Goal: Share content: Share content

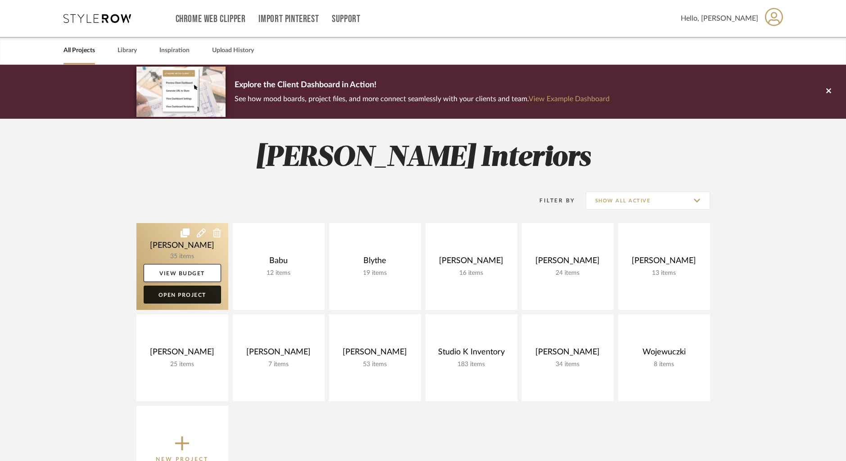
click at [184, 293] on link "Open Project" at bounding box center [182, 295] width 77 height 18
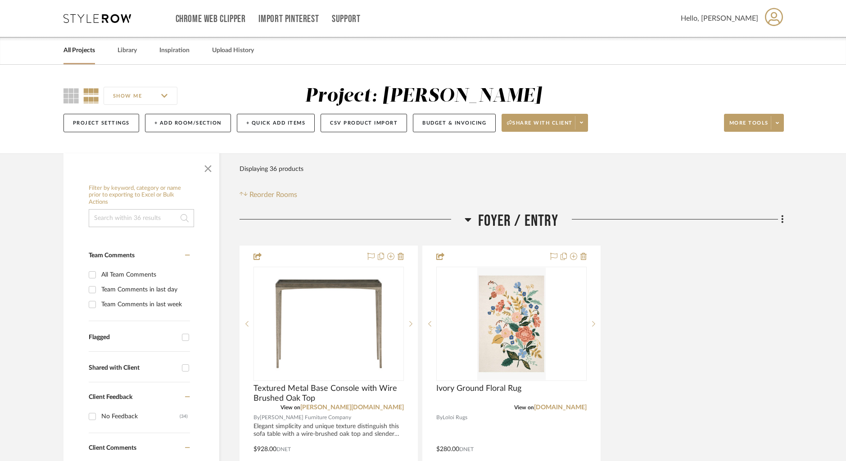
click at [77, 54] on link "All Projects" at bounding box center [79, 51] width 32 height 12
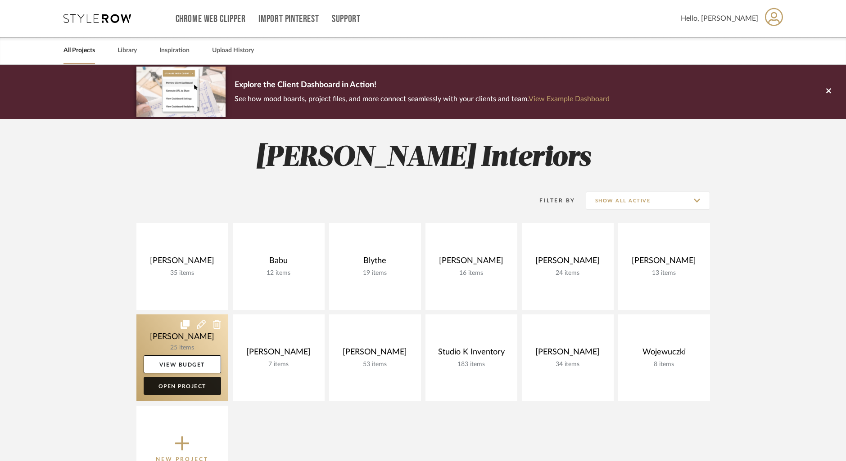
click at [176, 383] on link "Open Project" at bounding box center [182, 386] width 77 height 18
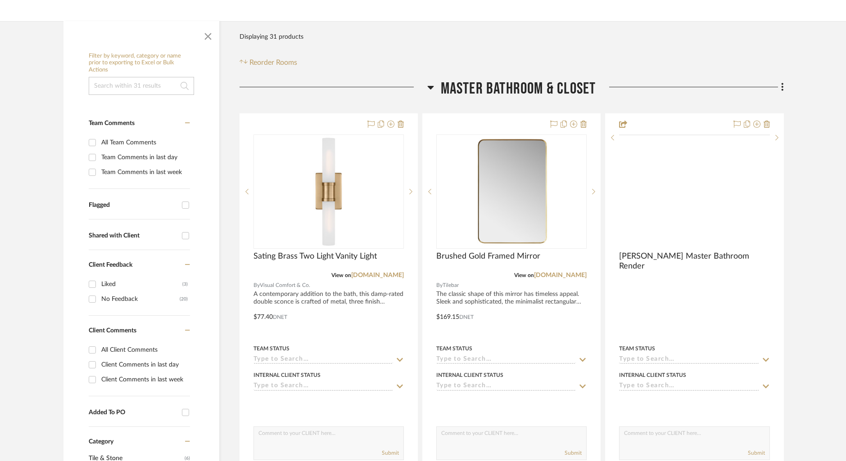
scroll to position [142, 0]
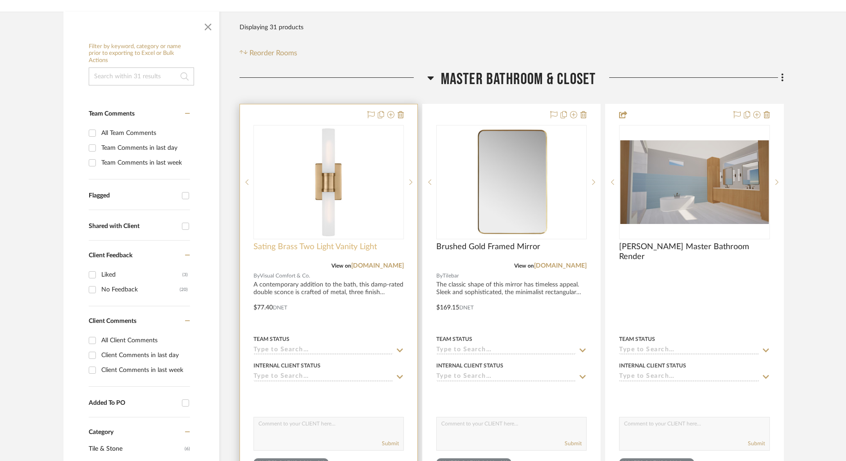
click at [280, 249] on span "Sating Brass Two Light Vanity Light" at bounding box center [314, 247] width 123 height 10
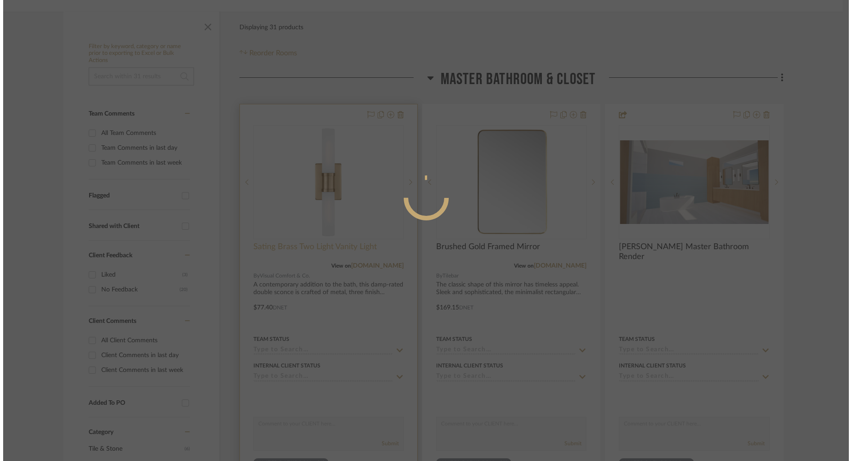
scroll to position [0, 0]
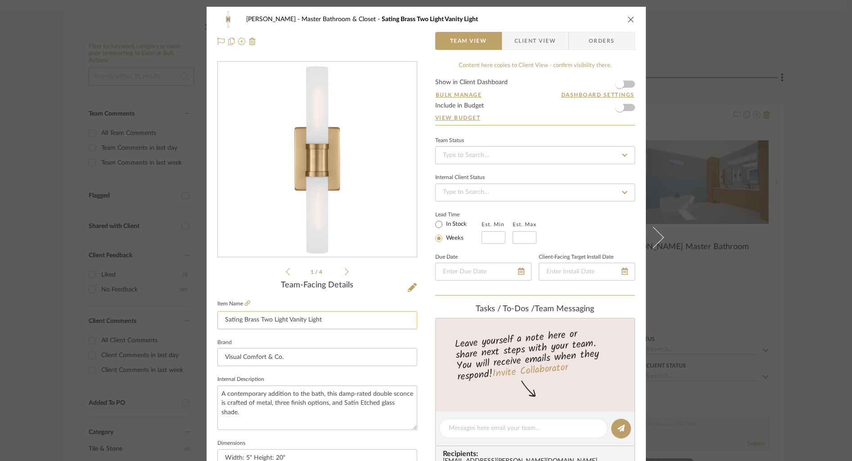
click at [237, 322] on input "Sating Brass Two Light Vanity Light" at bounding box center [317, 320] width 200 height 18
type input "Satin Brass Two Light Vanity Light"
click at [327, 338] on fieldset "Brand Visual Comfort & Co." at bounding box center [317, 352] width 200 height 30
drag, startPoint x: 325, startPoint y: 322, endPoint x: 203, endPoint y: 318, distance: 121.6
click at [207, 318] on div "[PERSON_NAME] Master Bathroom & Closet Satin Brass Two Light Vanity Light Team …" at bounding box center [426, 422] width 439 height 831
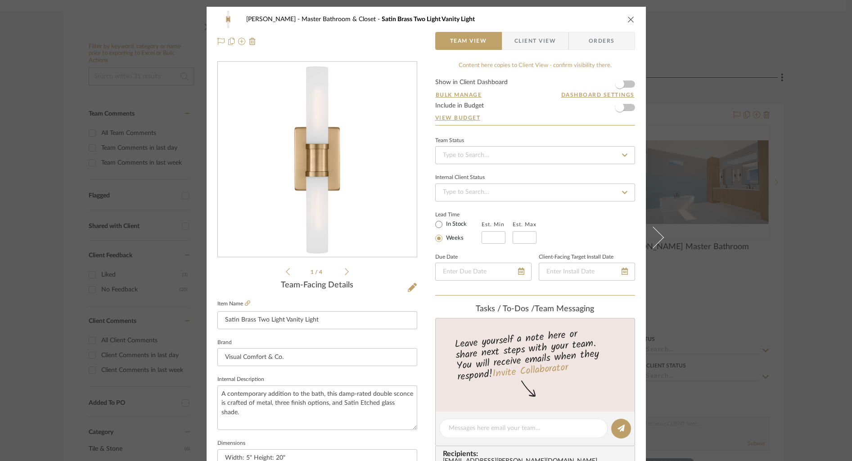
click at [627, 20] on icon "close" at bounding box center [630, 19] width 7 height 7
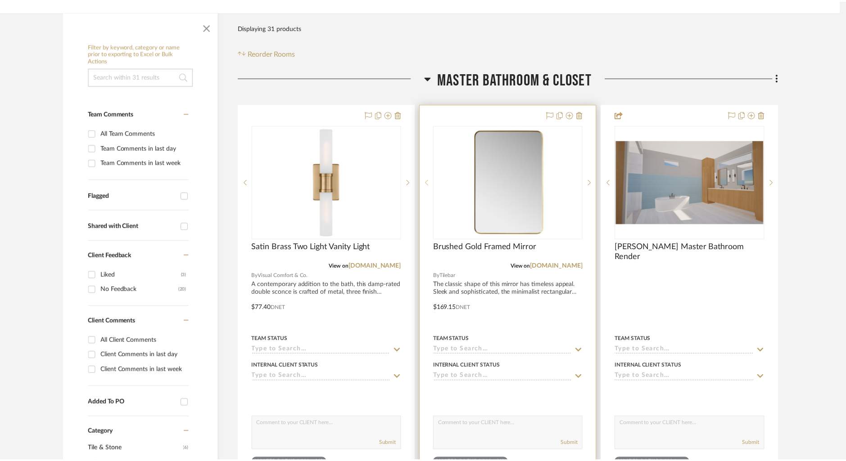
scroll to position [142, 0]
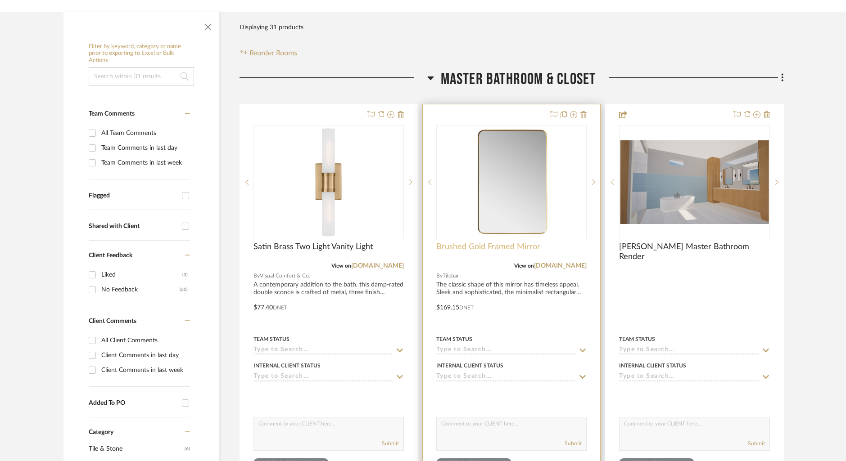
click at [484, 248] on span "Brushed Gold Framed Mirror" at bounding box center [488, 247] width 104 height 10
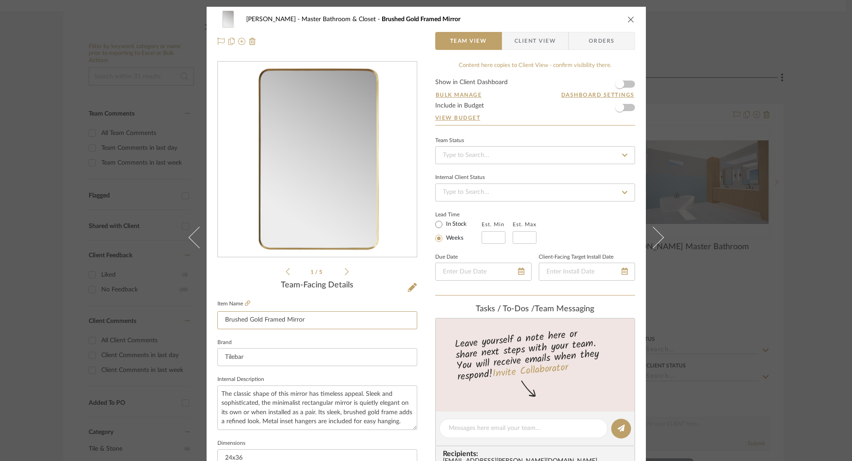
drag, startPoint x: 309, startPoint y: 320, endPoint x: 205, endPoint y: 317, distance: 104.0
click at [207, 317] on div "[PERSON_NAME] Master Bathroom & Closet Brushed Gold Framed Mirror Team View Cli…" at bounding box center [426, 422] width 439 height 831
click at [628, 18] on icon "close" at bounding box center [630, 19] width 7 height 7
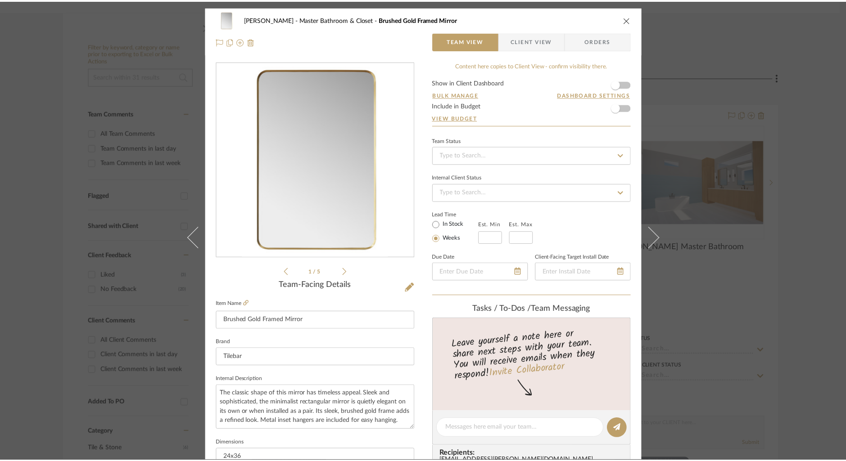
scroll to position [142, 0]
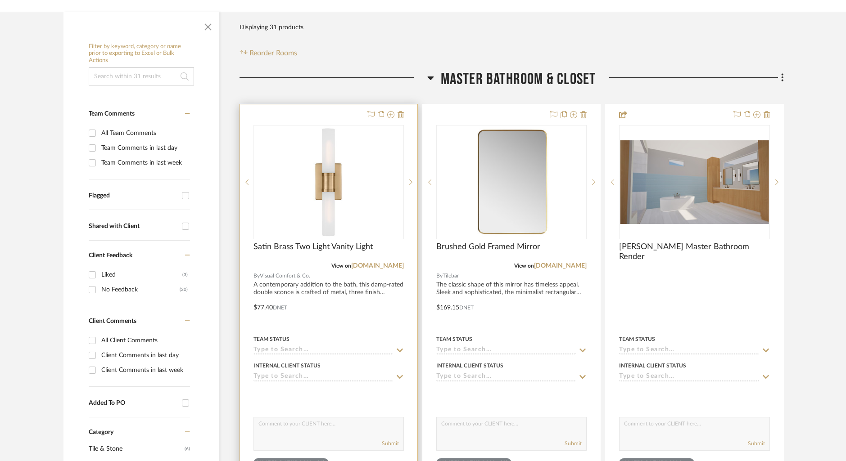
click at [306, 116] on div at bounding box center [328, 301] width 177 height 394
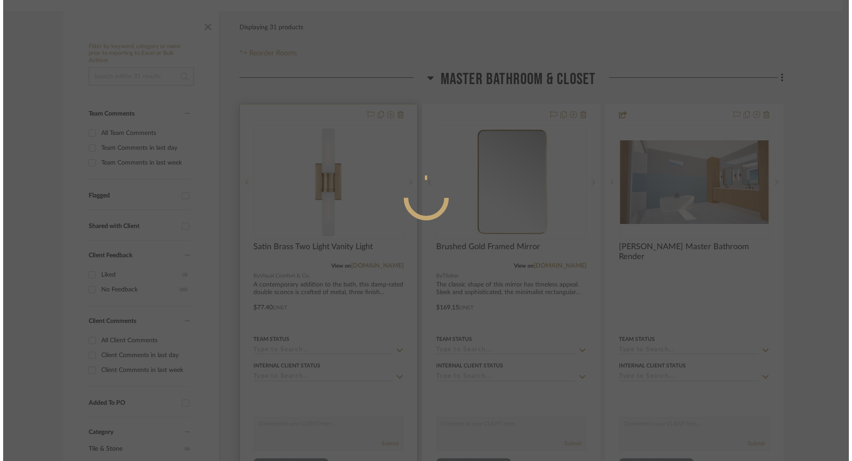
scroll to position [0, 0]
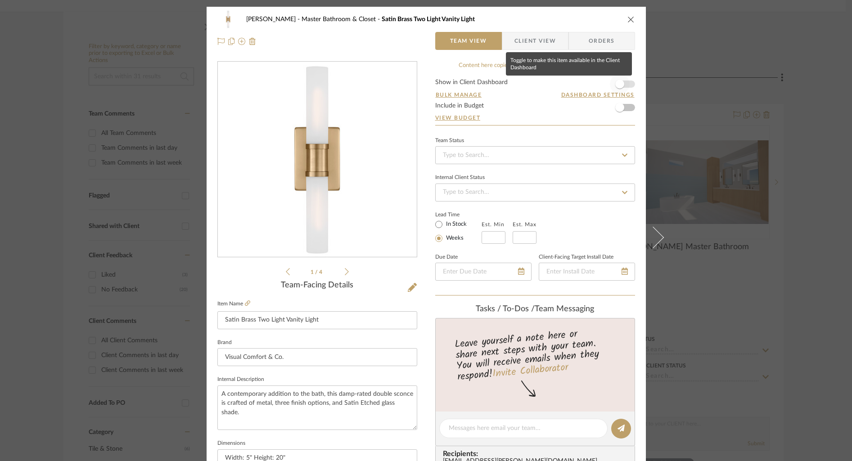
click at [624, 85] on span "button" at bounding box center [620, 84] width 20 height 20
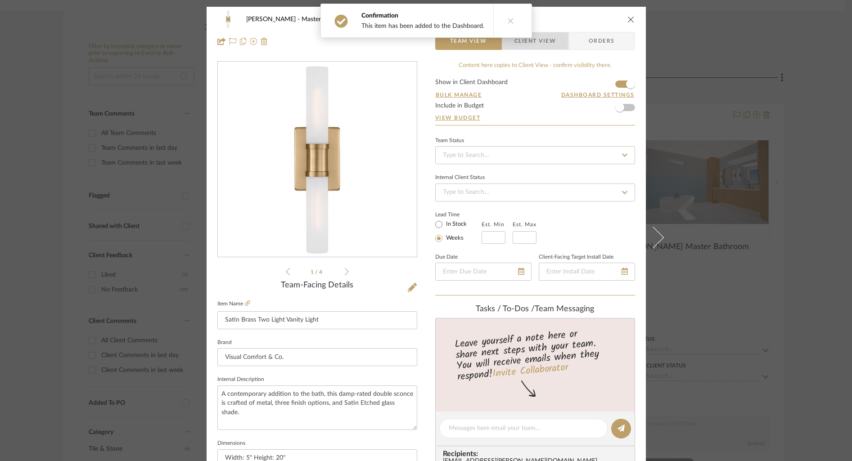
click at [548, 45] on span "Client View" at bounding box center [534, 41] width 41 height 18
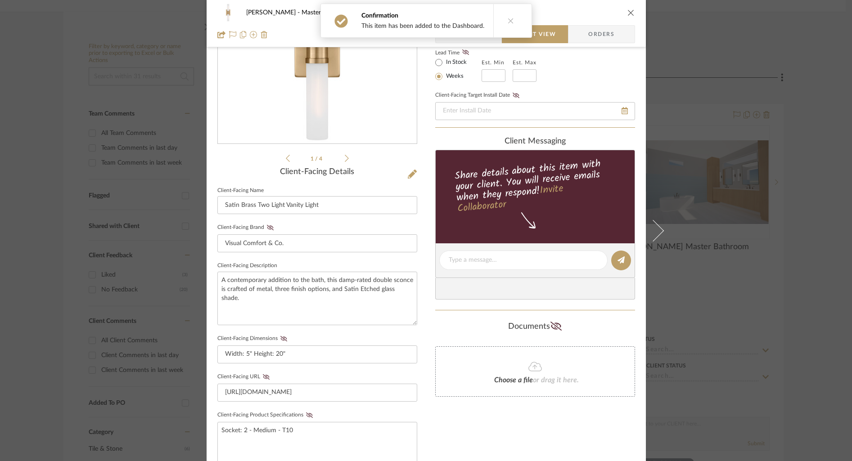
scroll to position [139, 0]
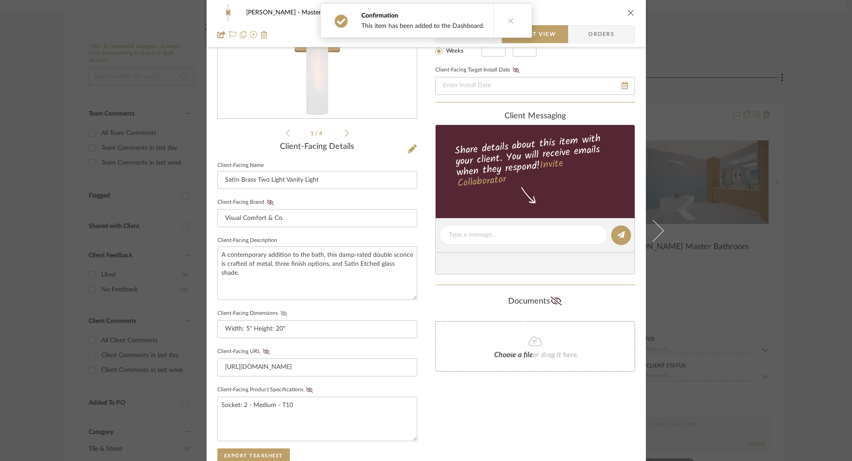
click at [280, 312] on icon at bounding box center [283, 313] width 7 height 5
drag, startPoint x: 601, startPoint y: 115, endPoint x: 630, endPoint y: 2, distance: 116.6
click at [601, 115] on div "client Messaging" at bounding box center [535, 117] width 200 height 10
click at [627, 11] on icon "close" at bounding box center [630, 12] width 7 height 7
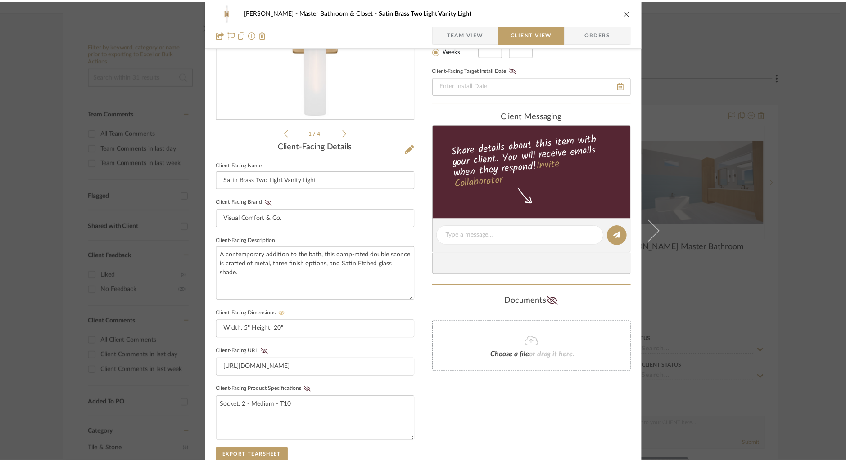
scroll to position [142, 0]
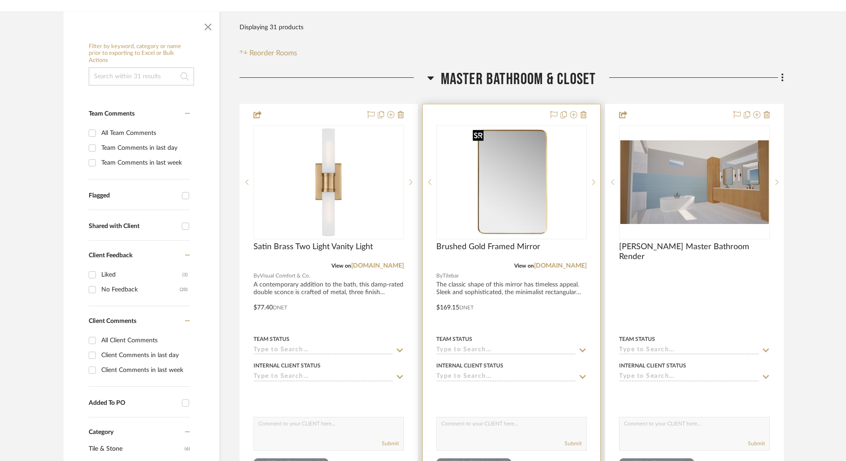
click at [567, 153] on div "0" at bounding box center [511, 182] width 149 height 113
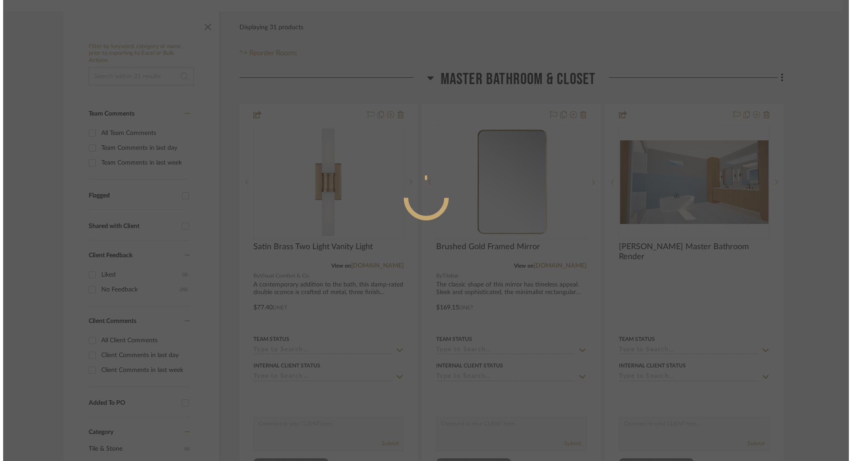
scroll to position [0, 0]
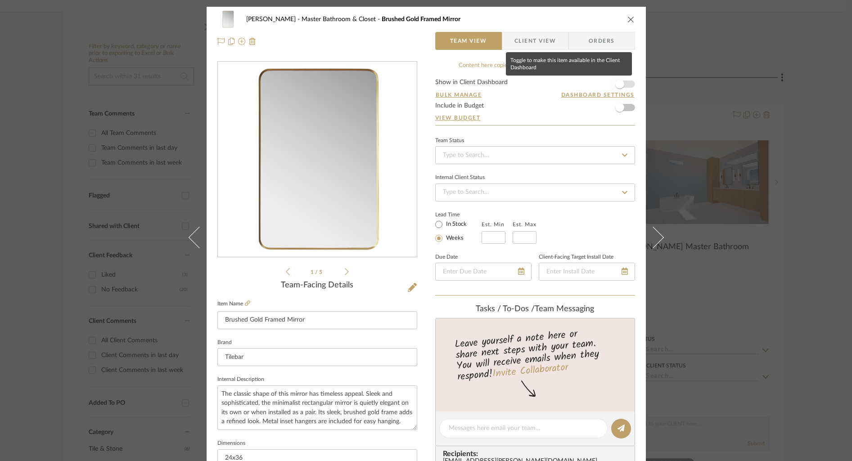
click at [624, 83] on span "button" at bounding box center [620, 84] width 20 height 20
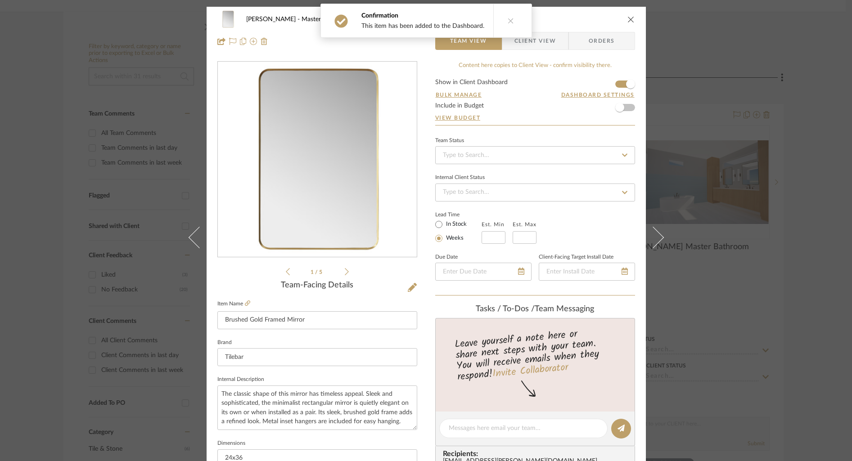
click at [532, 41] on span "Client View" at bounding box center [534, 41] width 41 height 18
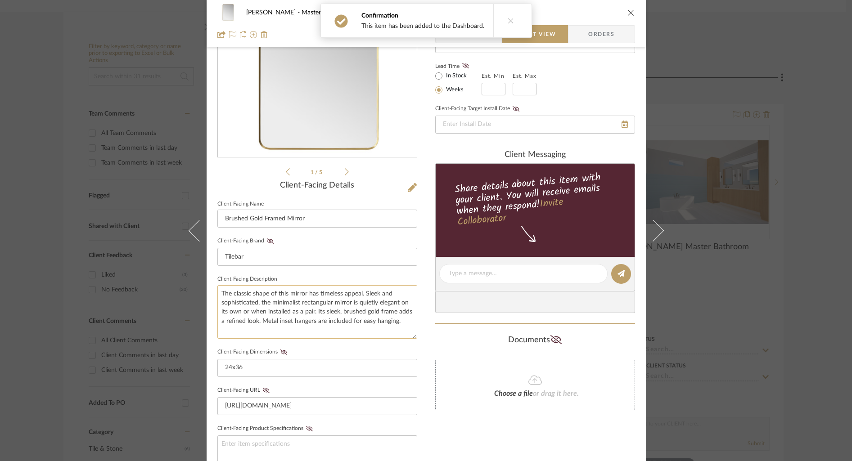
scroll to position [128, 0]
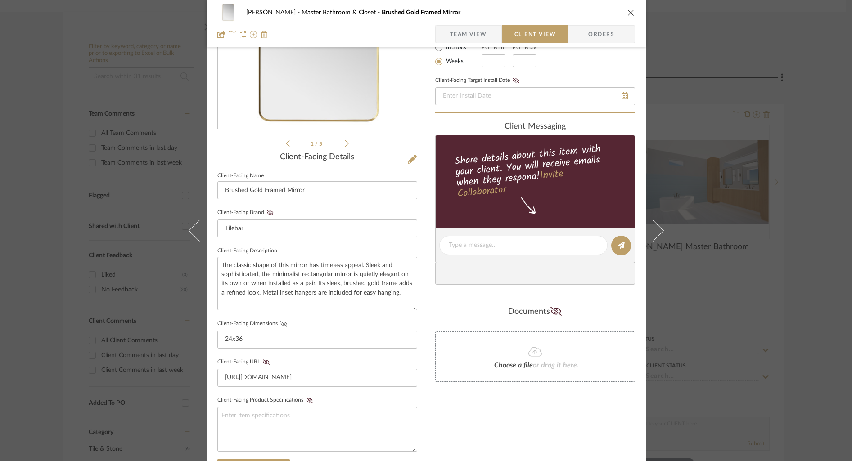
click at [283, 322] on icon at bounding box center [283, 323] width 7 height 5
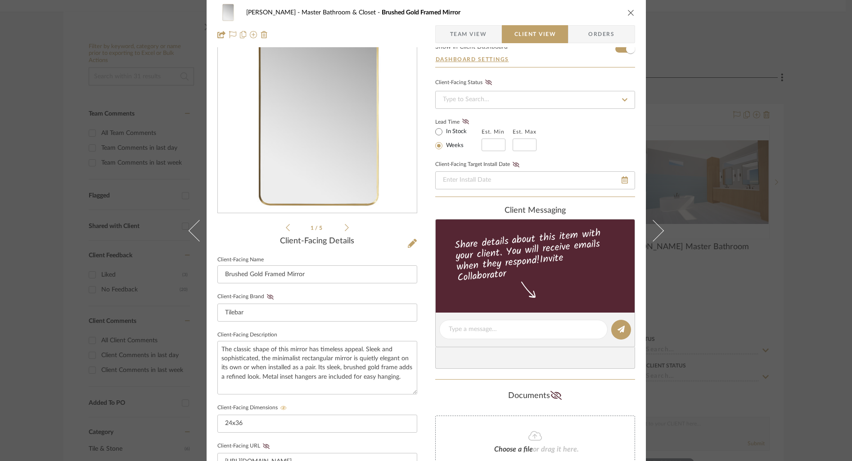
scroll to position [0, 0]
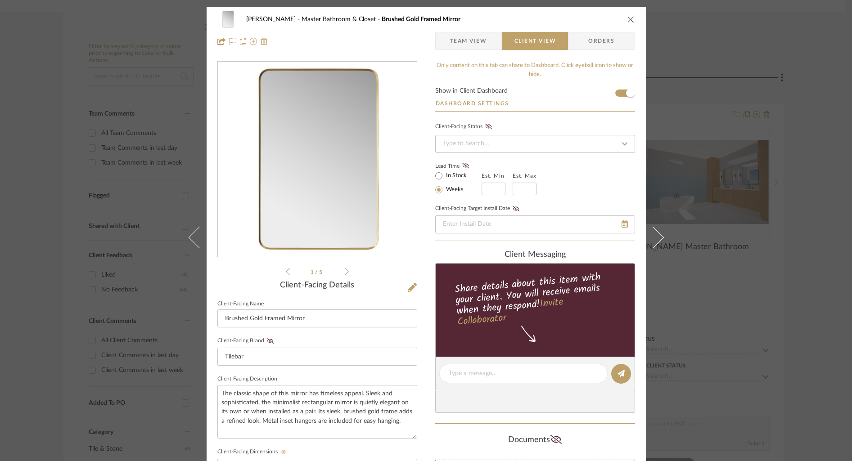
click at [629, 21] on icon "close" at bounding box center [630, 19] width 7 height 7
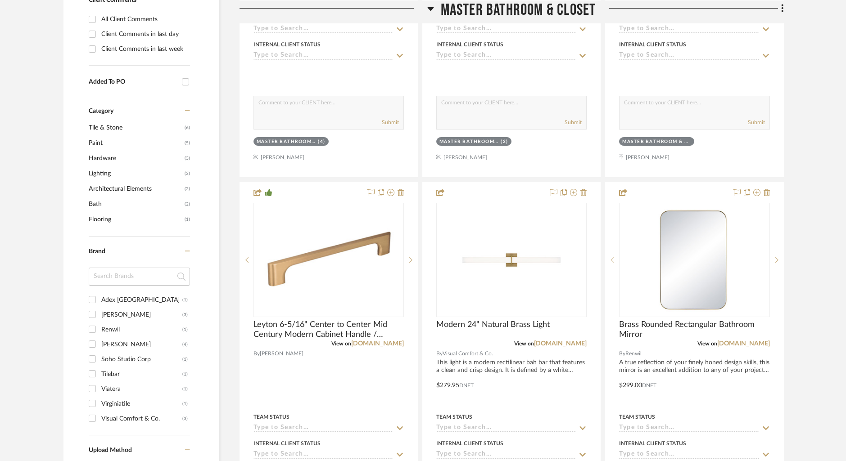
scroll to position [580, 0]
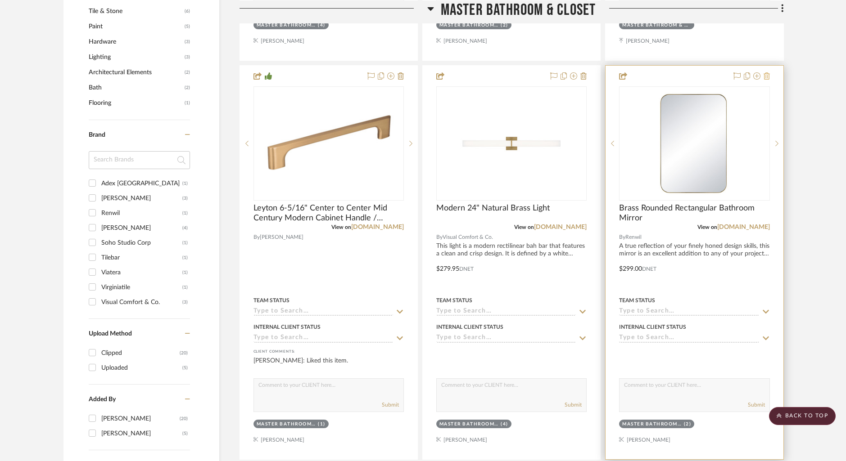
click at [769, 77] on icon at bounding box center [766, 75] width 6 height 7
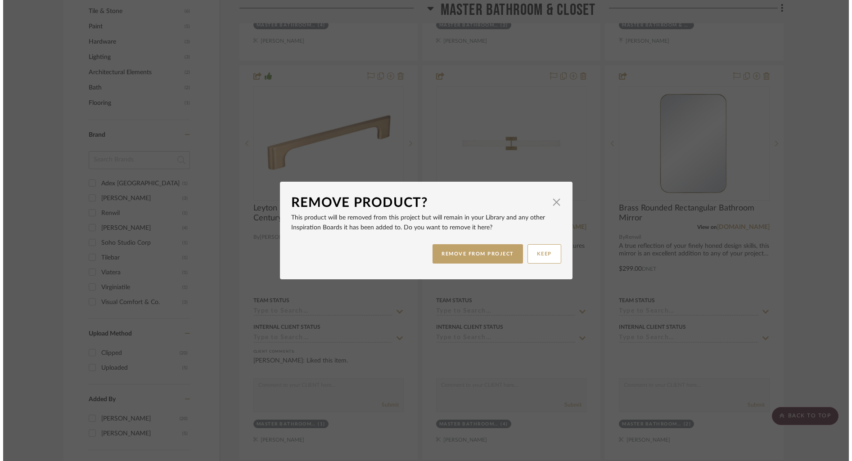
scroll to position [0, 0]
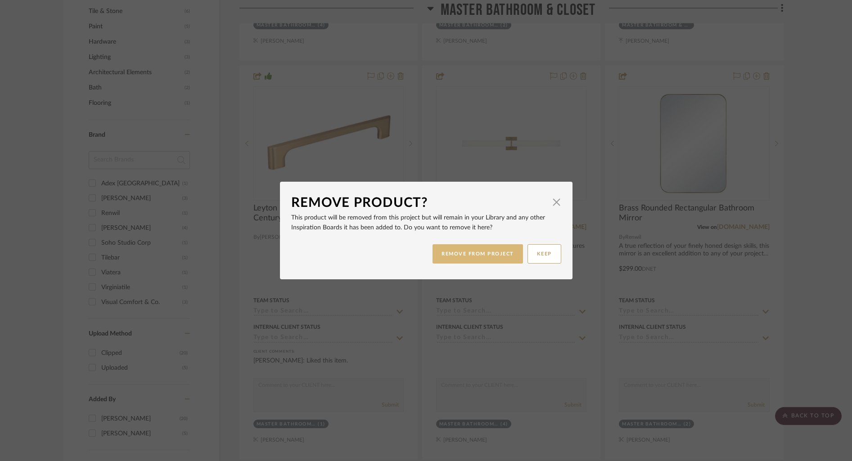
click at [471, 262] on button "REMOVE FROM PROJECT" at bounding box center [478, 253] width 90 height 19
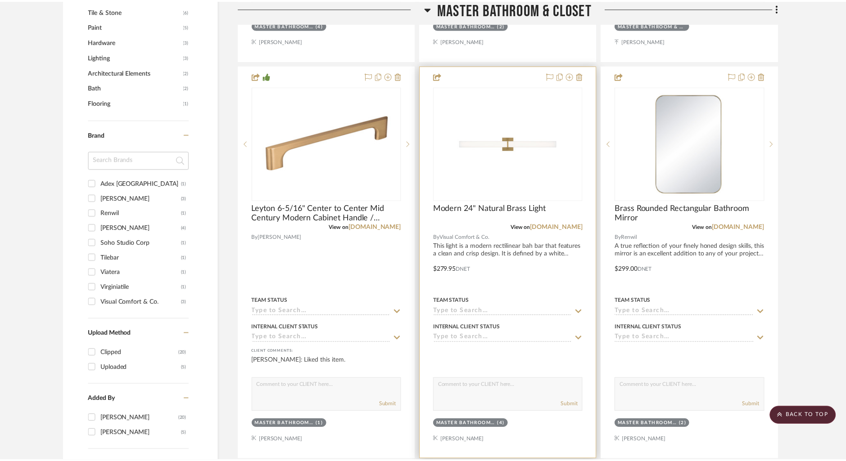
scroll to position [580, 0]
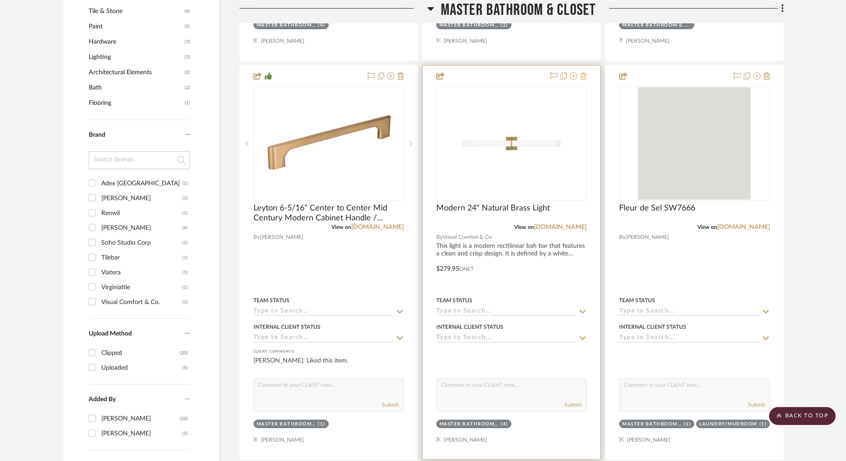
click at [583, 74] on icon at bounding box center [583, 75] width 6 height 7
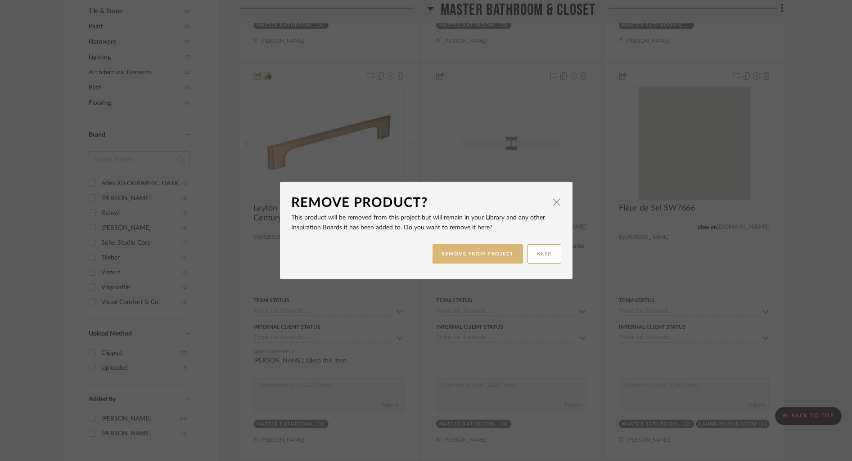
click at [485, 254] on button "REMOVE FROM PROJECT" at bounding box center [478, 253] width 90 height 19
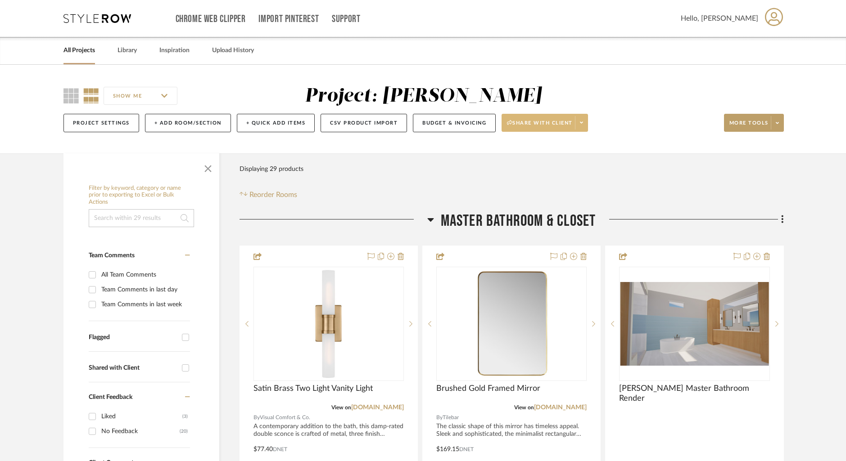
click at [531, 123] on span "Share with client" at bounding box center [540, 127] width 66 height 14
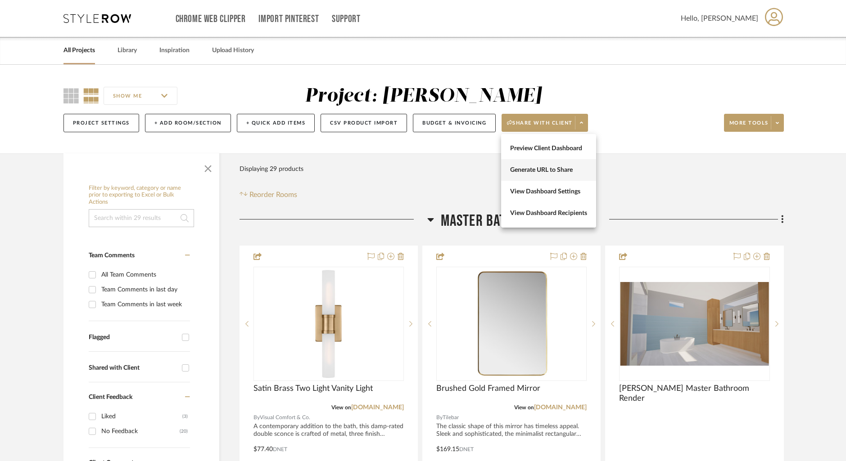
click at [528, 167] on span "Generate URL to Share" at bounding box center [548, 171] width 77 height 8
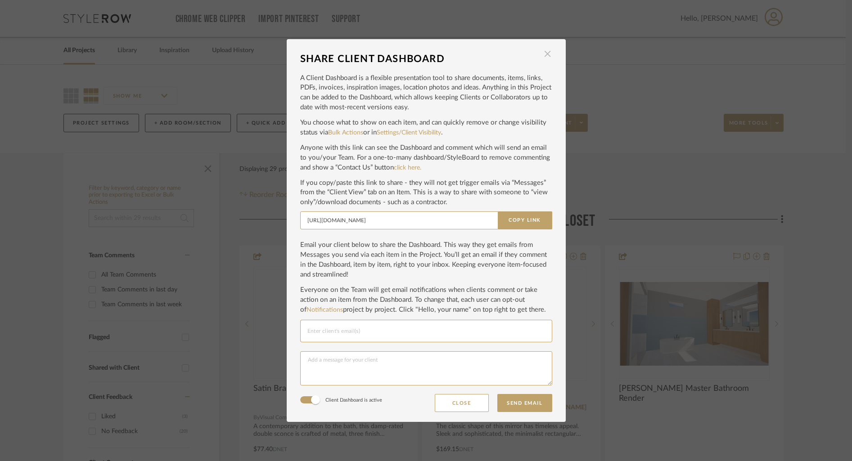
click at [544, 56] on span "button" at bounding box center [548, 54] width 18 height 18
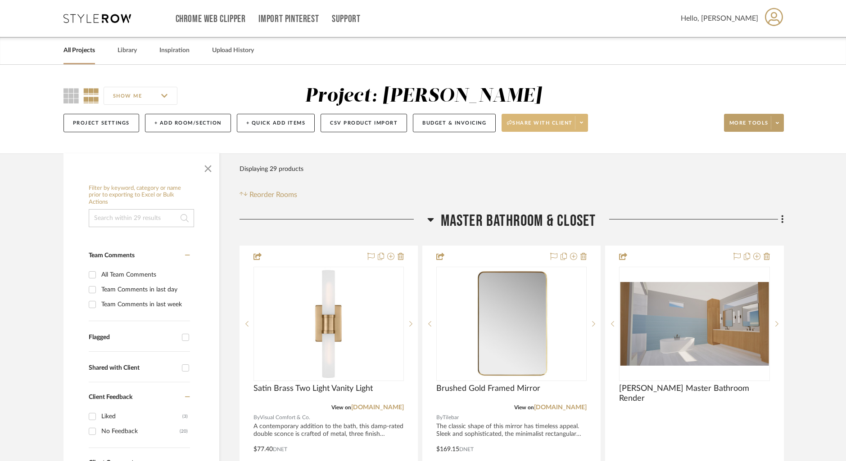
click at [581, 125] on span at bounding box center [581, 123] width 13 height 14
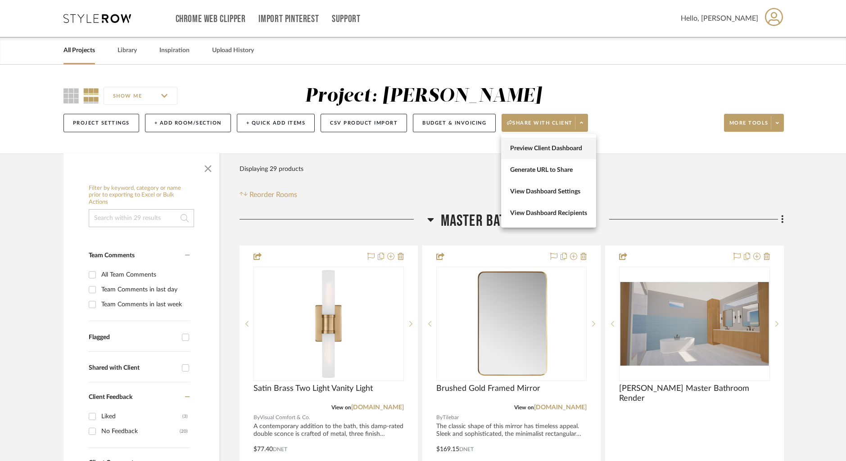
click at [546, 149] on span "Preview Client Dashboard" at bounding box center [548, 149] width 77 height 8
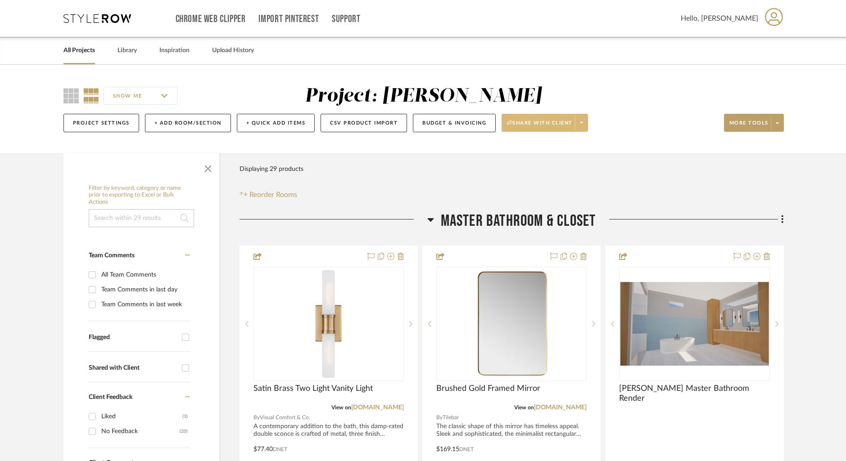
click at [583, 124] on icon at bounding box center [581, 122] width 3 height 5
click at [548, 167] on span "Generate URL to Share" at bounding box center [548, 171] width 77 height 8
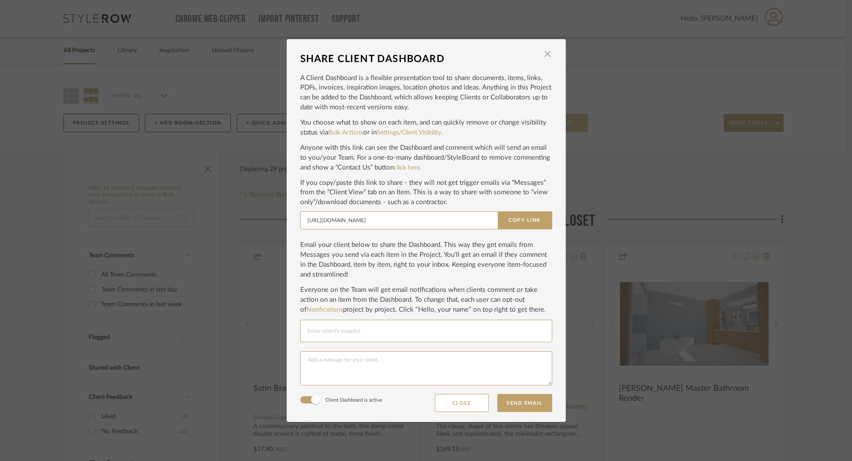
drag, startPoint x: 522, startPoint y: 226, endPoint x: 401, endPoint y: 121, distance: 159.5
click at [522, 226] on button "Copy Link" at bounding box center [525, 221] width 54 height 18
click at [543, 54] on span "button" at bounding box center [548, 54] width 18 height 18
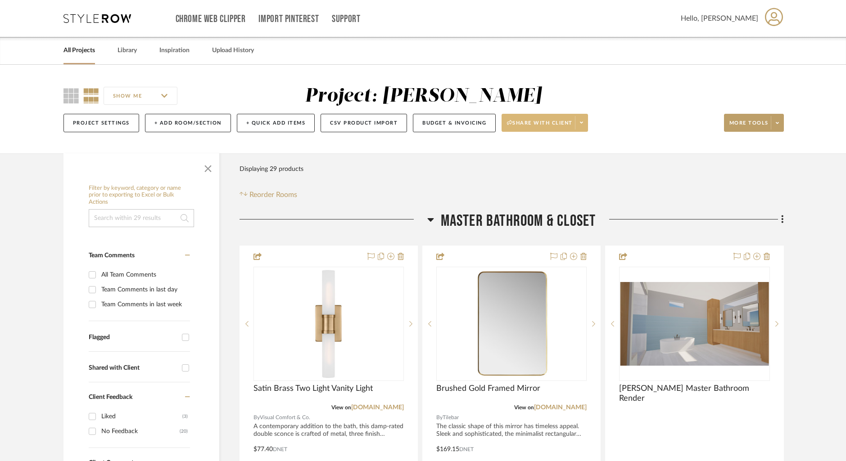
click at [107, 20] on icon at bounding box center [97, 18] width 68 height 9
